Goal: Transaction & Acquisition: Purchase product/service

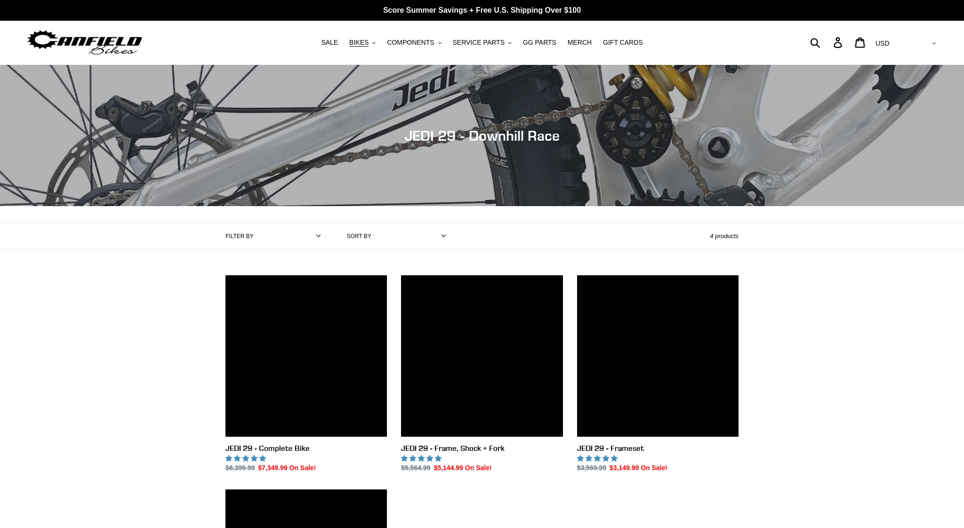
click at [122, 41] on img at bounding box center [85, 43] width 118 height 30
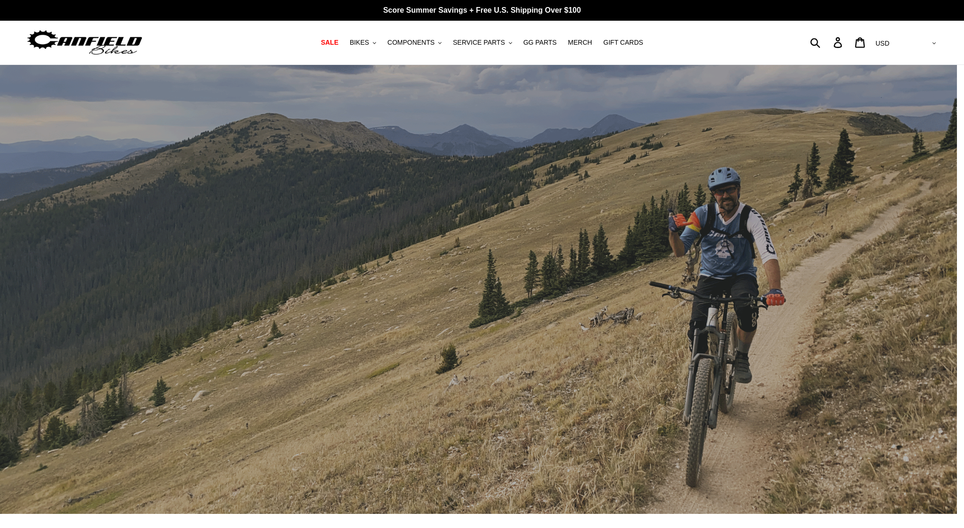
drag, startPoint x: 773, startPoint y: 396, endPoint x: 744, endPoint y: 395, distance: 28.7
click at [773, 395] on div "slideshow" at bounding box center [478, 289] width 957 height 449
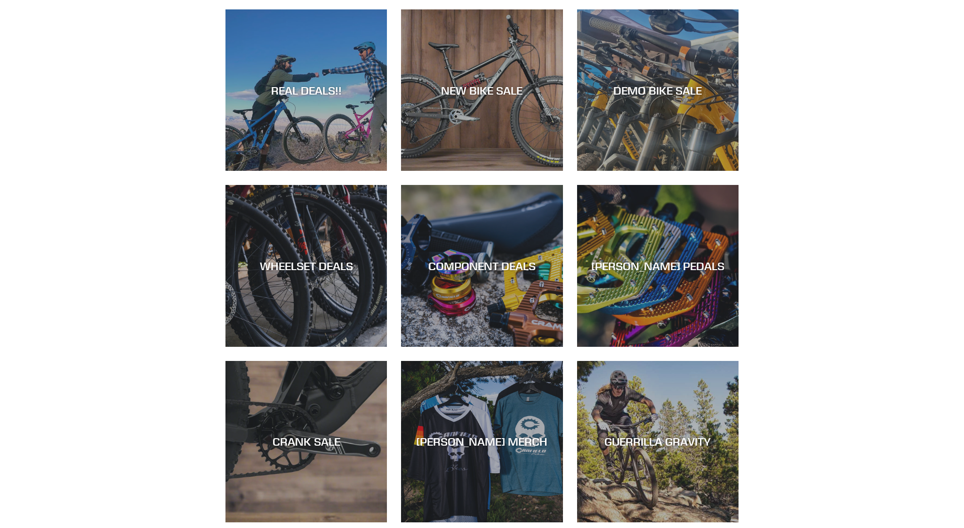
scroll to position [518, 0]
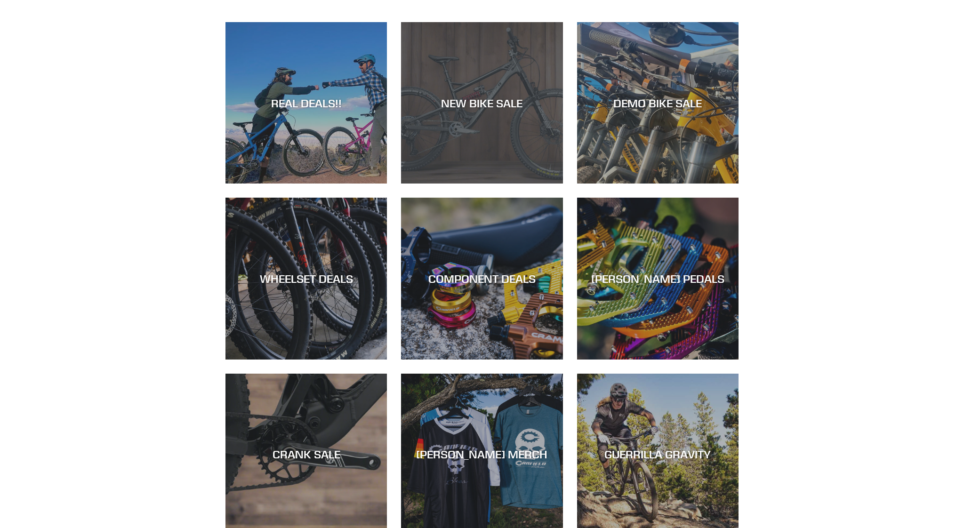
click at [496, 184] on div "NEW BIKE SALE" at bounding box center [481, 184] width 161 height 0
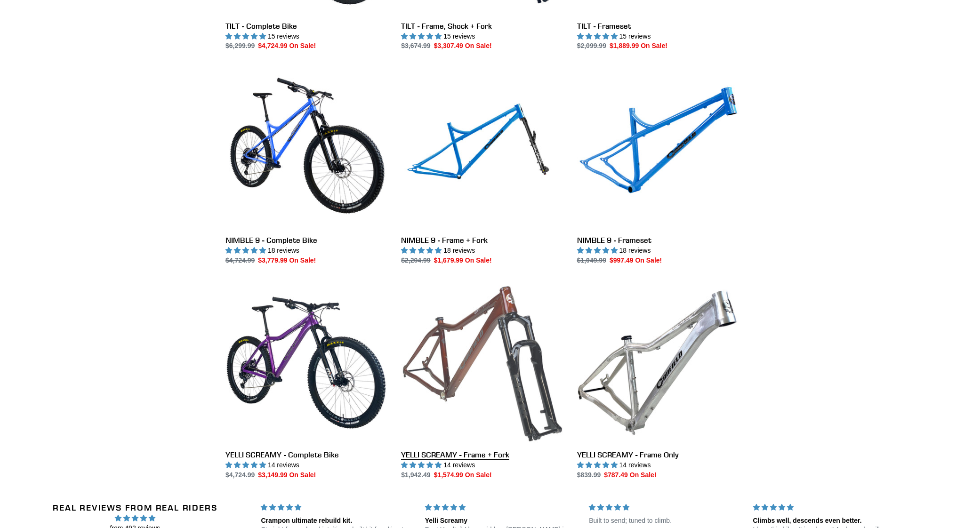
scroll to position [1271, 0]
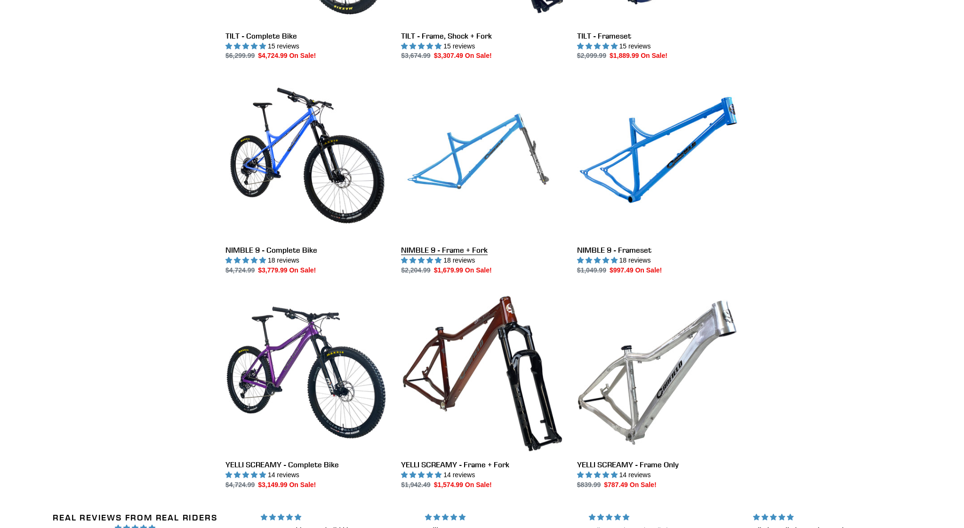
click at [450, 248] on link "NIMBLE 9 - Frame + Fork" at bounding box center [481, 176] width 161 height 198
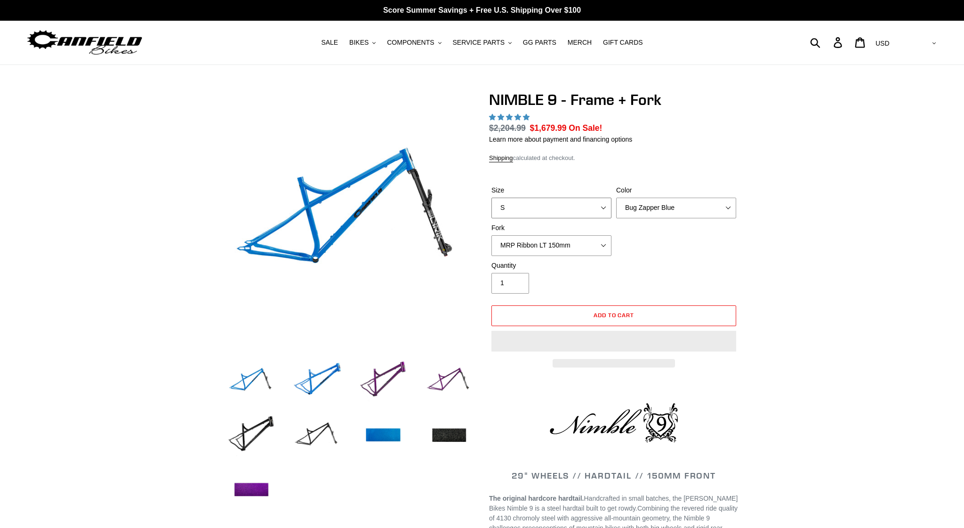
click at [552, 212] on select "S M L XL" at bounding box center [551, 208] width 120 height 21
select select "M"
click at [491, 198] on select "S M L XL" at bounding box center [551, 208] width 120 height 21
click at [636, 209] on select "Bug Zapper Blue Purple Haze - Sold Out Galaxy Black" at bounding box center [676, 208] width 120 height 21
click at [616, 198] on select "Bug Zapper Blue Purple Haze - Sold Out Galaxy Black" at bounding box center [676, 208] width 120 height 21
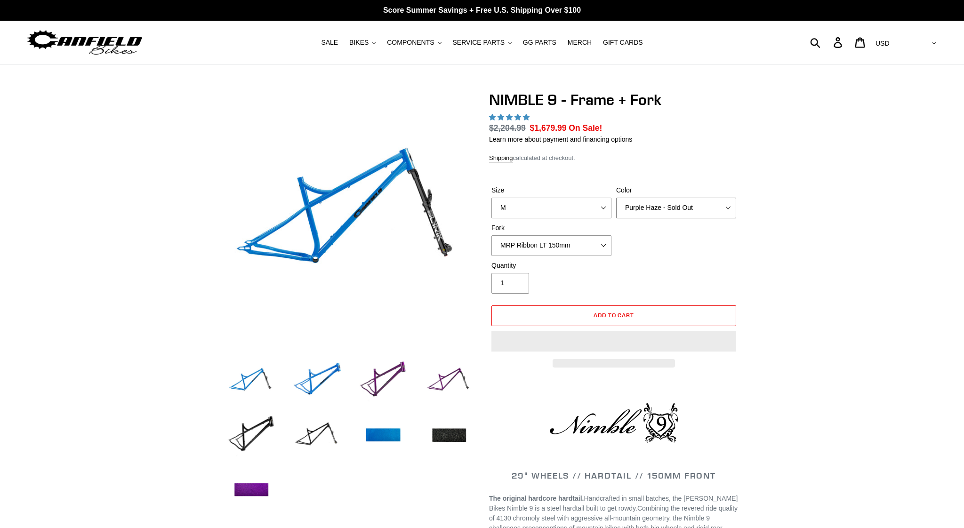
drag, startPoint x: 644, startPoint y: 209, endPoint x: 645, endPoint y: 216, distance: 7.1
click at [644, 209] on select "Bug Zapper Blue Purple Haze - Sold Out Galaxy Black" at bounding box center [676, 208] width 120 height 21
click at [616, 198] on select "Bug Zapper Blue Purple Haze - Sold Out Galaxy Black" at bounding box center [676, 208] width 120 height 21
click at [646, 211] on select "Bug Zapper Blue Purple Haze - Sold Out Galaxy Black" at bounding box center [676, 208] width 120 height 21
select select "Bug Zapper Blue"
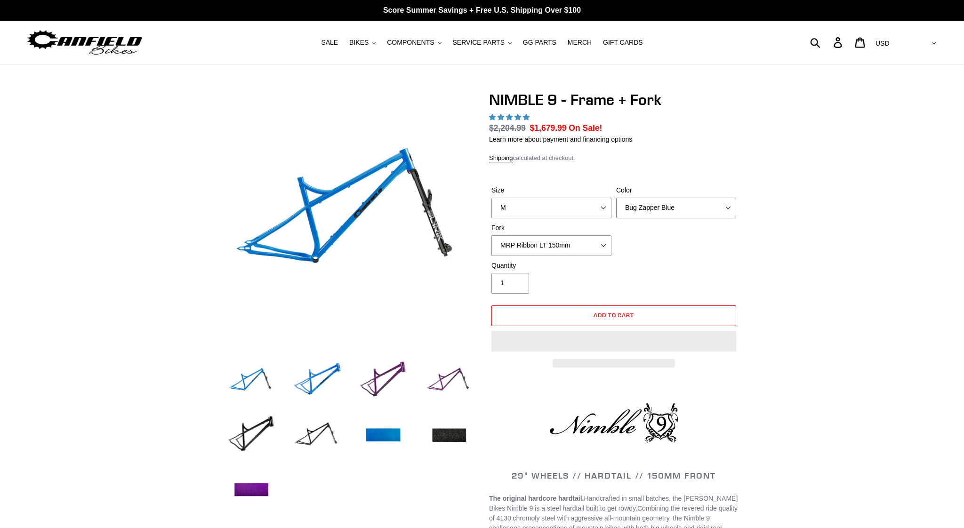
click at [616, 198] on select "Bug Zapper Blue Purple Haze - Sold Out Galaxy Black" at bounding box center [676, 208] width 120 height 21
click at [341, 198] on img at bounding box center [350, 216] width 246 height 246
click at [245, 418] on img at bounding box center [251, 436] width 52 height 52
click at [244, 427] on img at bounding box center [251, 436] width 52 height 52
click at [242, 382] on img at bounding box center [251, 381] width 52 height 52
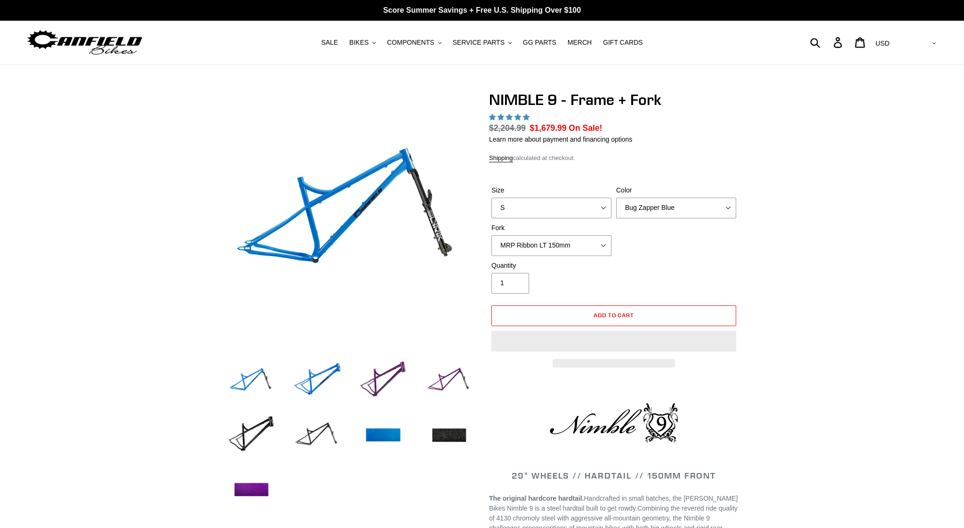
click at [335, 215] on img at bounding box center [350, 216] width 246 height 246
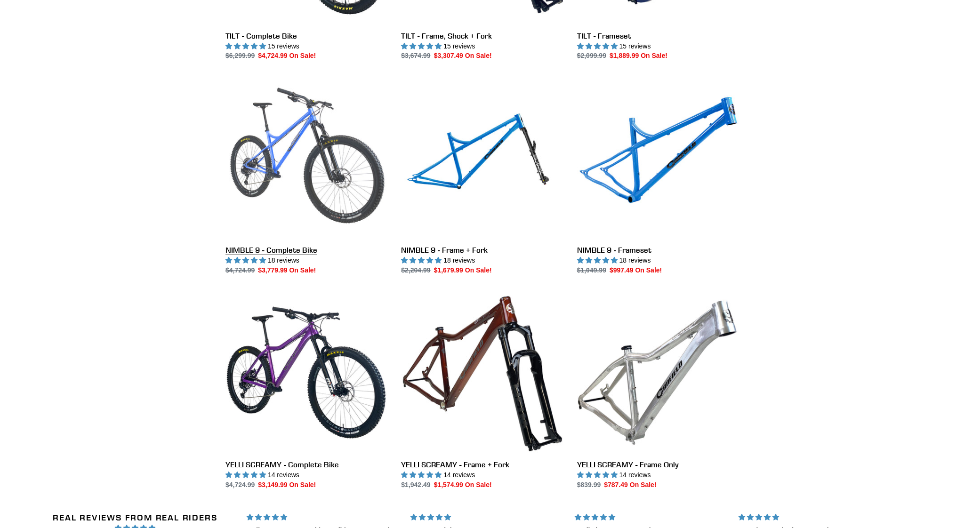
click at [292, 175] on link "NIMBLE 9 - Complete Bike" at bounding box center [305, 176] width 161 height 198
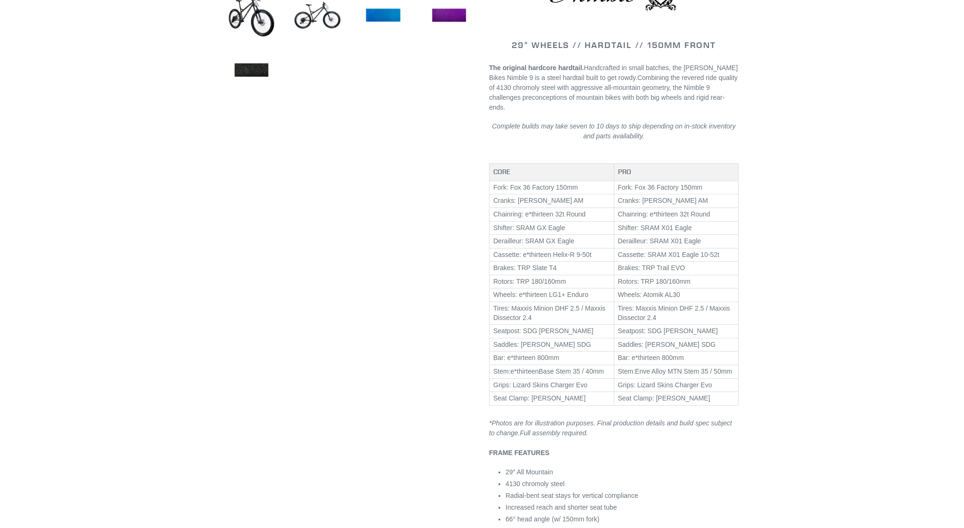
scroll to position [424, 0]
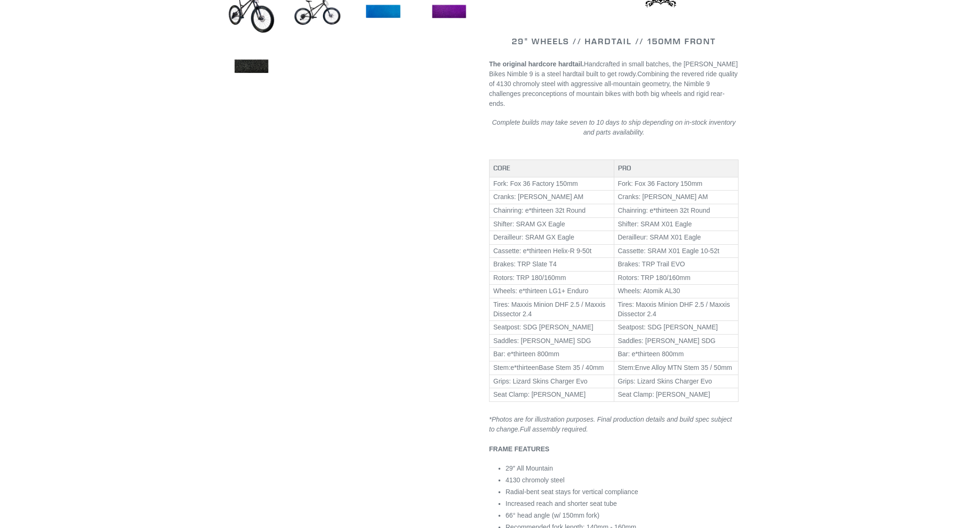
select select "highest-rating"
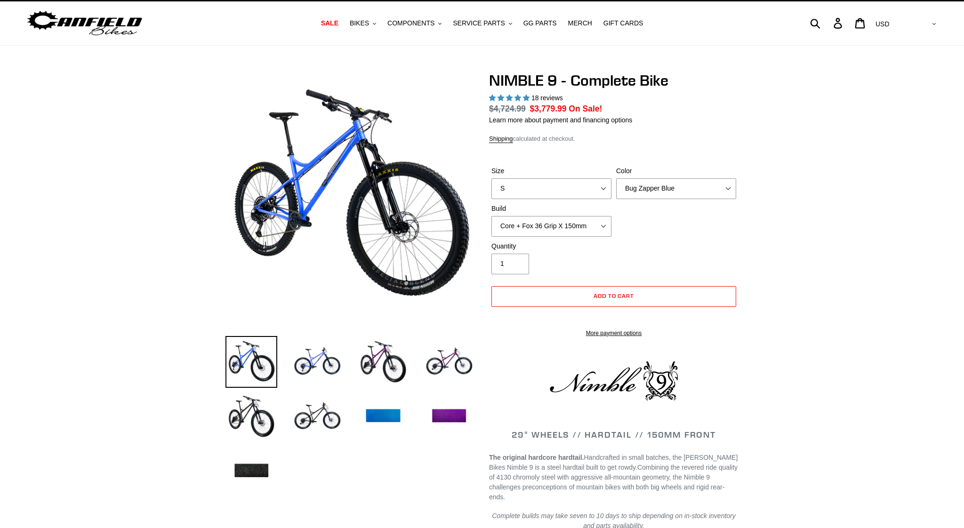
scroll to position [0, 0]
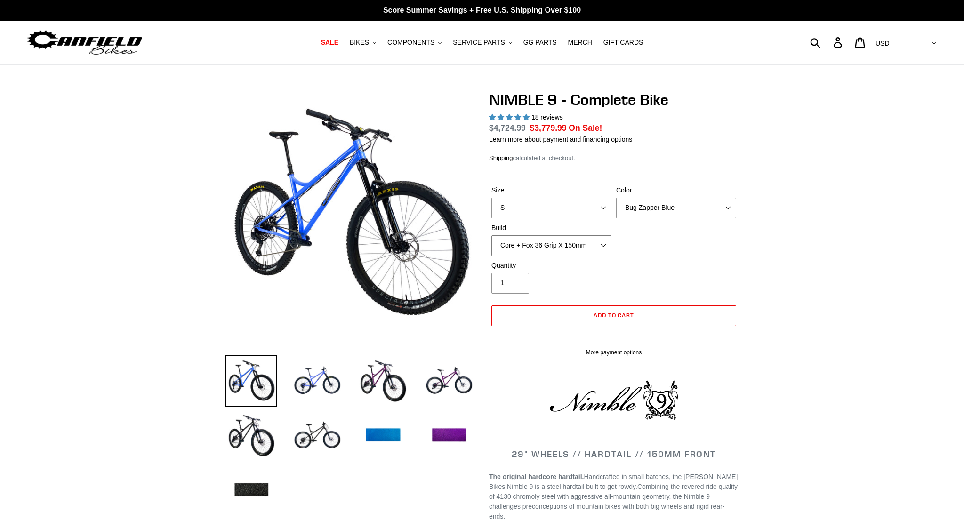
click at [537, 245] on select "Core + Fox 36 Grip X 150mm Pro + Fox 36 Grip X 150mm Core + RockShox Lyrik Ulti…" at bounding box center [551, 245] width 120 height 21
click at [720, 273] on div "Quantity 1" at bounding box center [613, 280] width 249 height 38
click at [625, 207] on select "Bug Zapper Blue Purple Haze - Sold Out Galaxy Black" at bounding box center [676, 208] width 120 height 21
click at [616, 198] on select "Bug Zapper Blue Purple Haze - Sold Out Galaxy Black" at bounding box center [676, 208] width 120 height 21
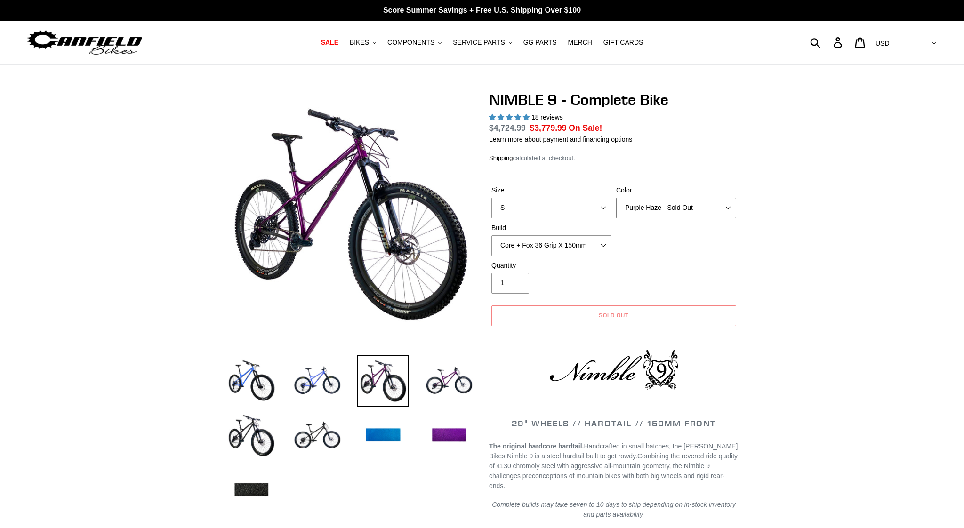
click at [645, 209] on select "Bug Zapper Blue Purple Haze - Sold Out Galaxy Black" at bounding box center [676, 208] width 120 height 21
click at [616, 198] on select "Bug Zapper Blue Purple Haze - Sold Out Galaxy Black" at bounding box center [676, 208] width 120 height 21
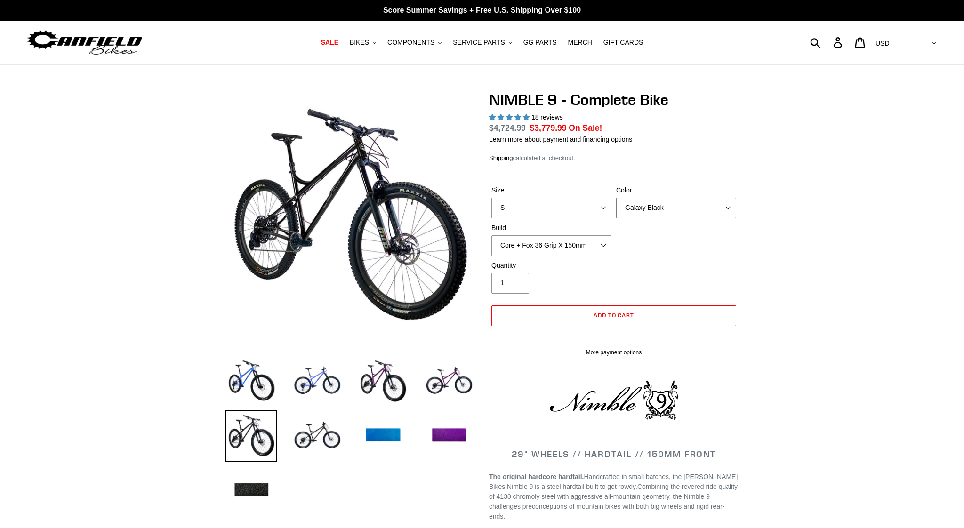
click at [650, 213] on select "Bug Zapper Blue Purple Haze - Sold Out Galaxy Black" at bounding box center [676, 208] width 120 height 21
click at [616, 198] on select "Bug Zapper Blue Purple Haze - Sold Out Galaxy Black" at bounding box center [676, 208] width 120 height 21
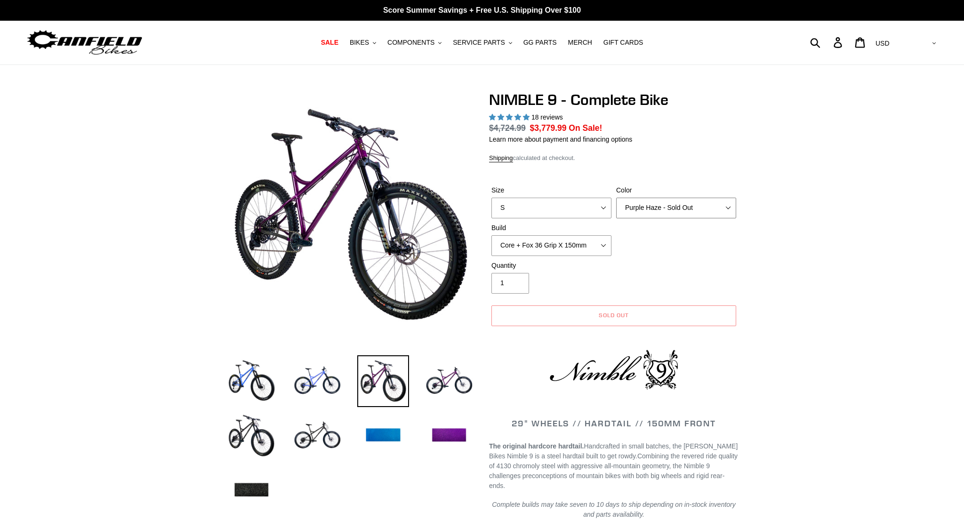
drag, startPoint x: 681, startPoint y: 210, endPoint x: 680, endPoint y: 215, distance: 4.8
click at [681, 210] on select "Bug Zapper Blue Purple Haze - Sold Out Galaxy Black" at bounding box center [676, 208] width 120 height 21
click at [616, 198] on select "Bug Zapper Blue Purple Haze - Sold Out Galaxy Black" at bounding box center [676, 208] width 120 height 21
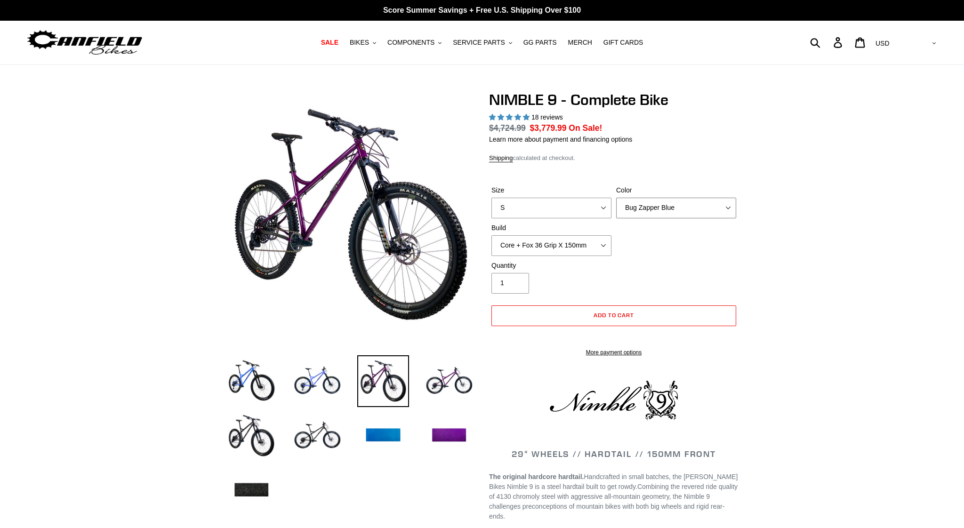
drag, startPoint x: 679, startPoint y: 207, endPoint x: 679, endPoint y: 214, distance: 6.6
click at [679, 207] on select "Bug Zapper Blue Purple Haze - Sold Out Galaxy Black" at bounding box center [676, 208] width 120 height 21
click at [616, 198] on select "Bug Zapper Blue Purple Haze - Sold Out Galaxy Black" at bounding box center [676, 208] width 120 height 21
click at [673, 206] on select "Bug Zapper Blue Purple Haze - Sold Out Galaxy Black" at bounding box center [676, 208] width 120 height 21
click at [616, 198] on select "Bug Zapper Blue Purple Haze - Sold Out Galaxy Black" at bounding box center [676, 208] width 120 height 21
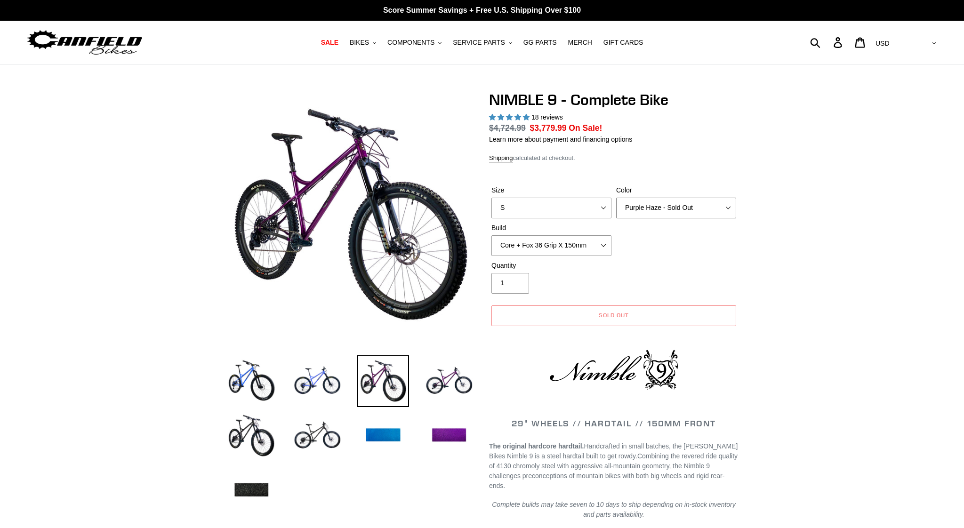
click at [668, 209] on select "Bug Zapper Blue Purple Haze - Sold Out Galaxy Black" at bounding box center [676, 208] width 120 height 21
click at [616, 198] on select "Bug Zapper Blue Purple Haze - Sold Out Galaxy Black" at bounding box center [676, 208] width 120 height 21
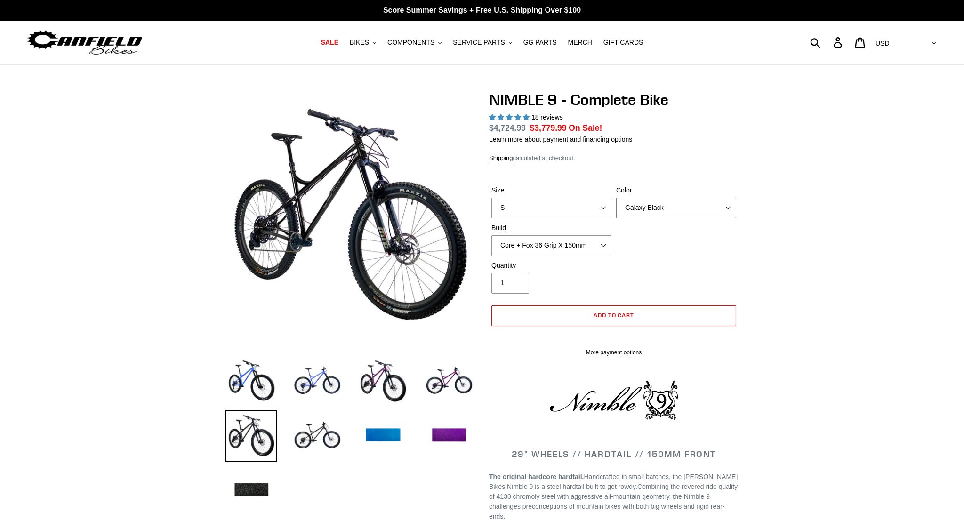
click at [693, 214] on select "Bug Zapper Blue Purple Haze - Sold Out Galaxy Black" at bounding box center [676, 208] width 120 height 21
click at [616, 198] on select "Bug Zapper Blue Purple Haze - Sold Out Galaxy Black" at bounding box center [676, 208] width 120 height 21
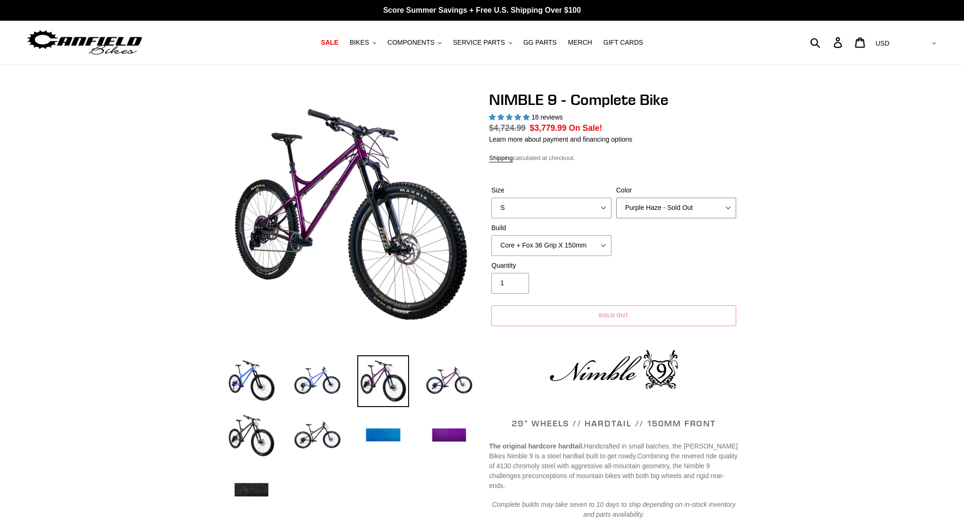
click at [687, 206] on select "Bug Zapper Blue Purple Haze - Sold Out Galaxy Black" at bounding box center [676, 208] width 120 height 21
click at [616, 198] on select "Bug Zapper Blue Purple Haze - Sold Out Galaxy Black" at bounding box center [676, 208] width 120 height 21
click at [678, 204] on select "Bug Zapper Blue Purple Haze - Sold Out Galaxy Black" at bounding box center [676, 208] width 120 height 21
select select "Galaxy Black"
click at [616, 198] on select "Bug Zapper Blue Purple Haze - Sold Out Galaxy Black" at bounding box center [676, 208] width 120 height 21
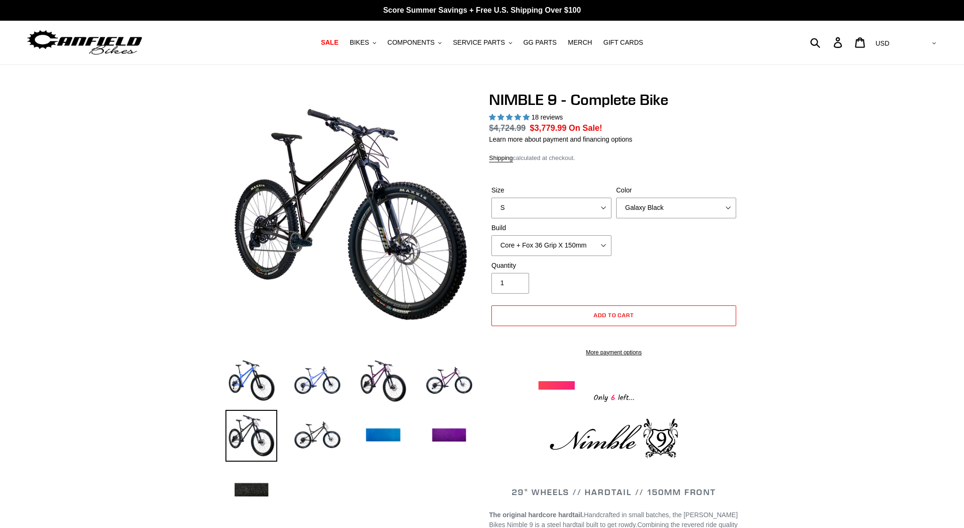
drag, startPoint x: 858, startPoint y: 389, endPoint x: 797, endPoint y: 361, distance: 67.0
drag, startPoint x: 848, startPoint y: 258, endPoint x: 863, endPoint y: 247, distance: 18.8
